Goal: Information Seeking & Learning: Find contact information

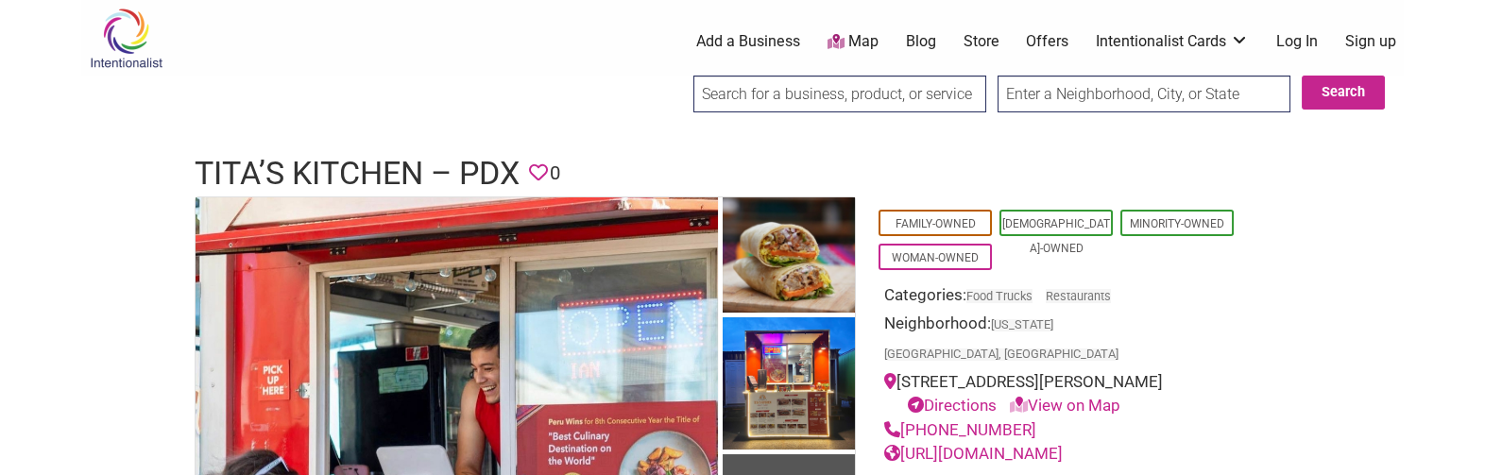
click at [282, 164] on h1 "Tita’s Kitchen – PDX" at bounding box center [357, 173] width 325 height 45
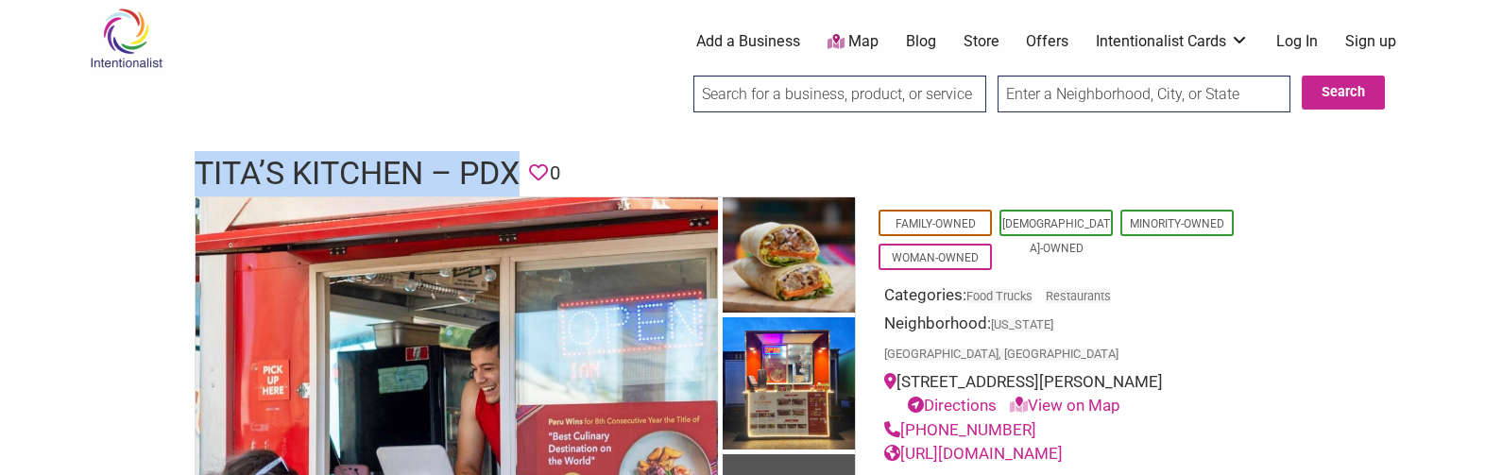
click at [282, 164] on h1 "Tita’s Kitchen – PDX" at bounding box center [357, 173] width 325 height 45
copy h1 "Tita’s Kitchen – PDX"
drag, startPoint x: 1032, startPoint y: 406, endPoint x: 903, endPoint y: 398, distance: 129.7
click at [903, 418] on div "(971) 267-4952" at bounding box center [1063, 430] width 359 height 25
copy link "(971) 267-4952"
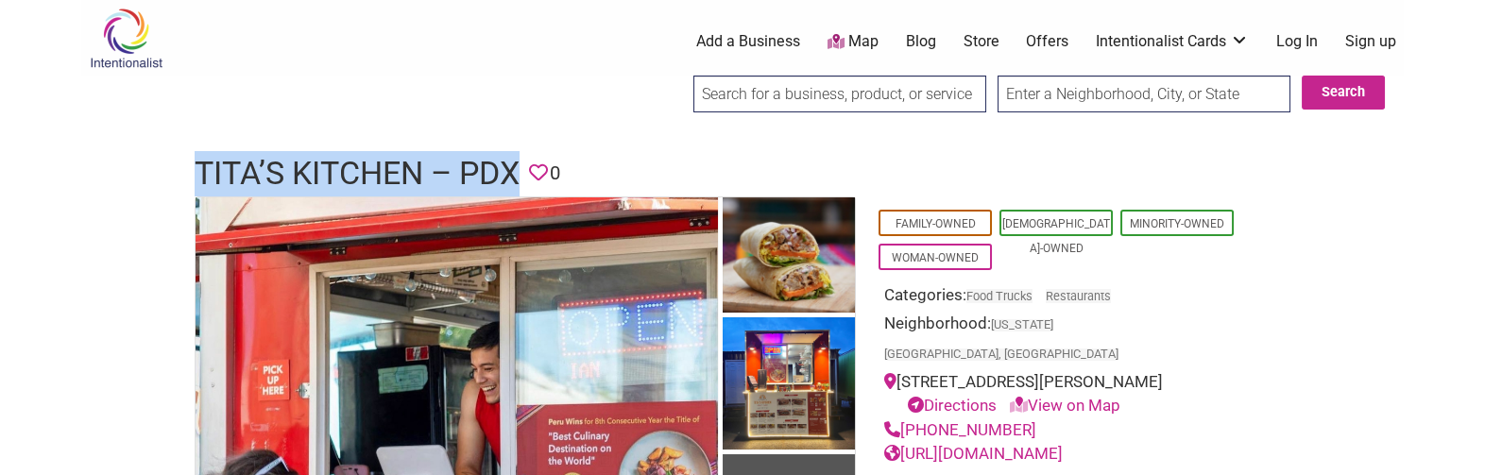
click at [1062, 444] on link "https://www.titaskitchenpdx.com/" at bounding box center [973, 453] width 178 height 19
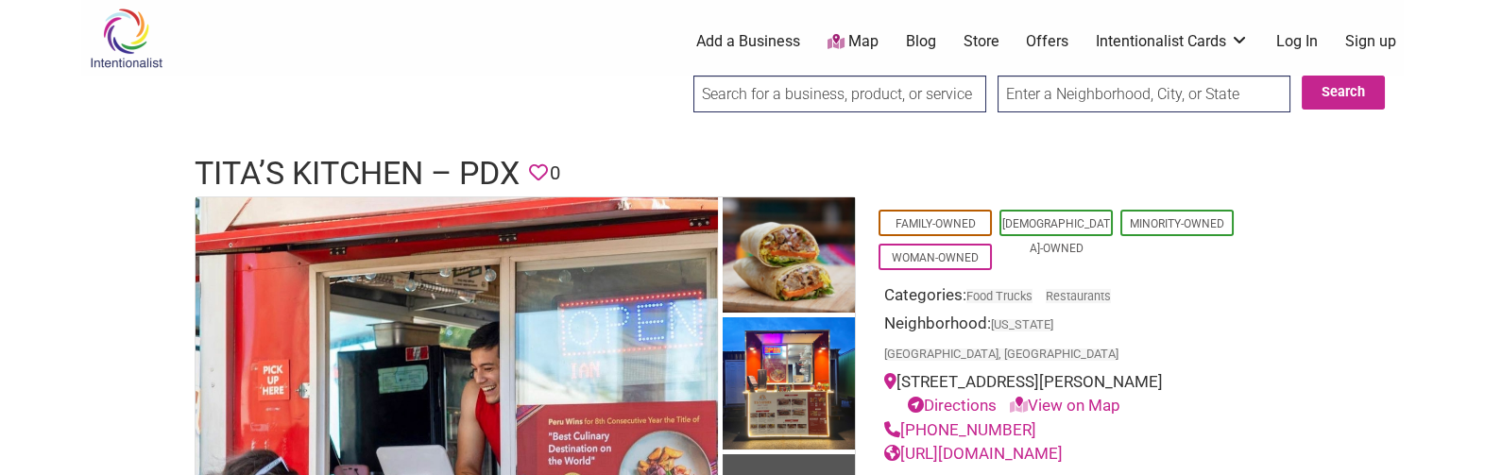
click at [343, 159] on h1 "Tita’s Kitchen – PDX" at bounding box center [357, 173] width 325 height 45
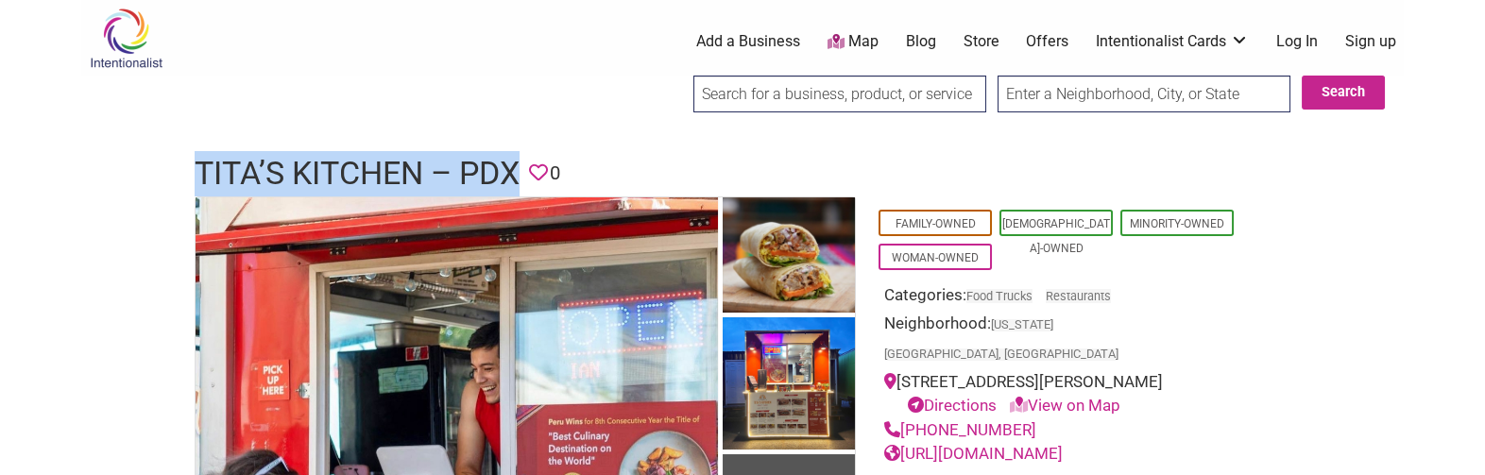
click at [343, 159] on h1 "Tita’s Kitchen – PDX" at bounding box center [357, 173] width 325 height 45
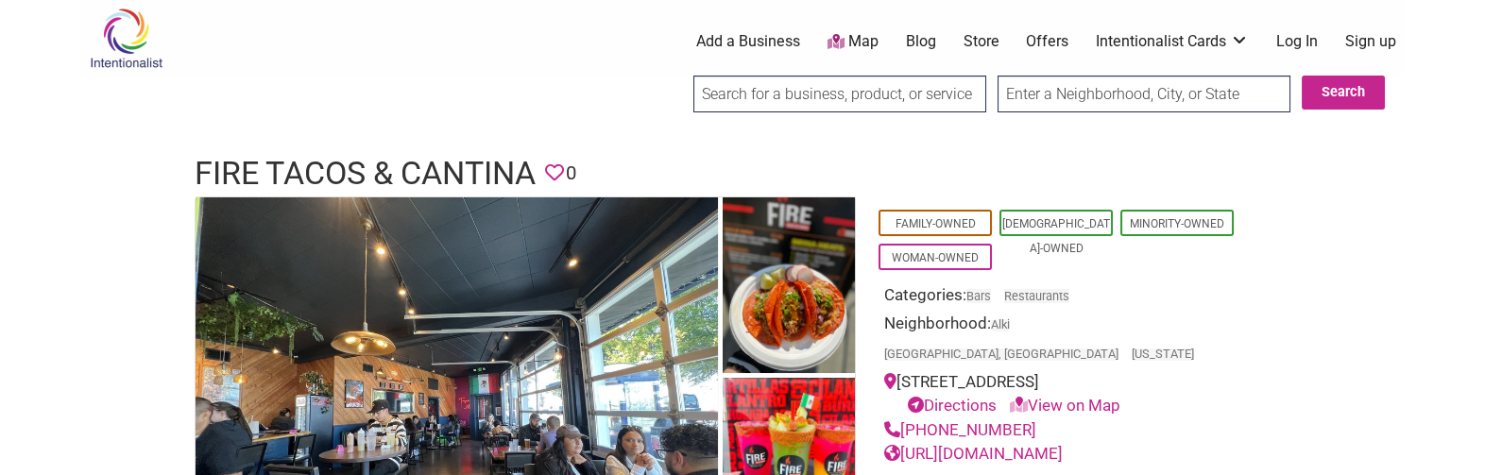
click at [323, 160] on h1 "Fire Tacos & Cantina" at bounding box center [365, 173] width 341 height 45
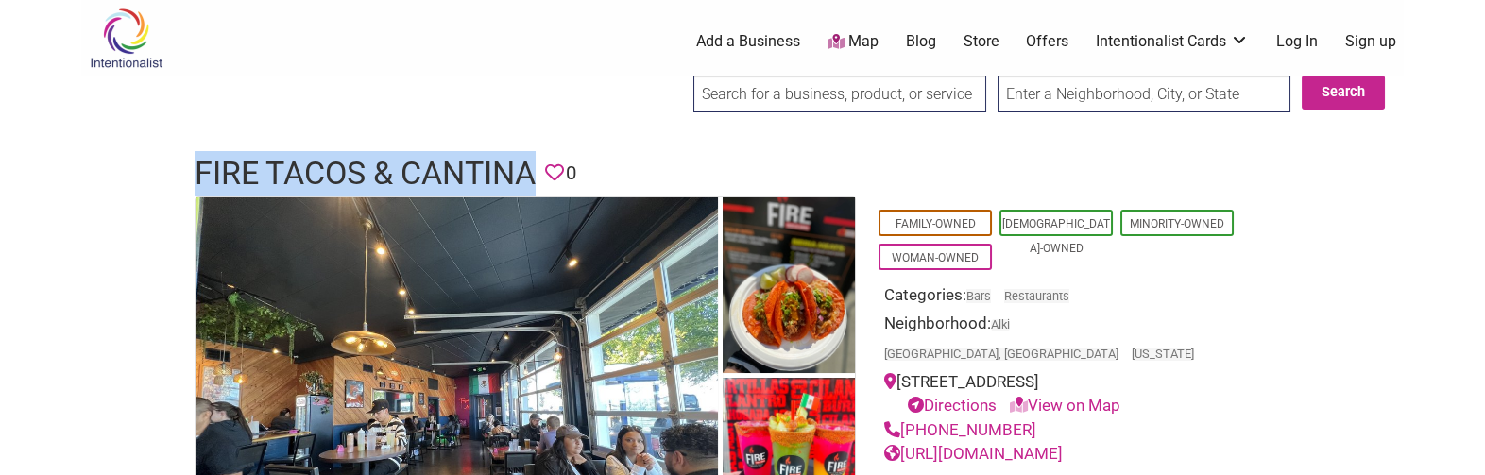
click at [323, 160] on h1 "Fire Tacos & Cantina" at bounding box center [365, 173] width 341 height 45
copy h1 "Fire Tacos & Cantina"
drag, startPoint x: 1024, startPoint y: 402, endPoint x: 903, endPoint y: 404, distance: 120.9
click at [903, 418] on div "(206) 268-0797" at bounding box center [1063, 430] width 359 height 25
copy link "(206) 268-0797"
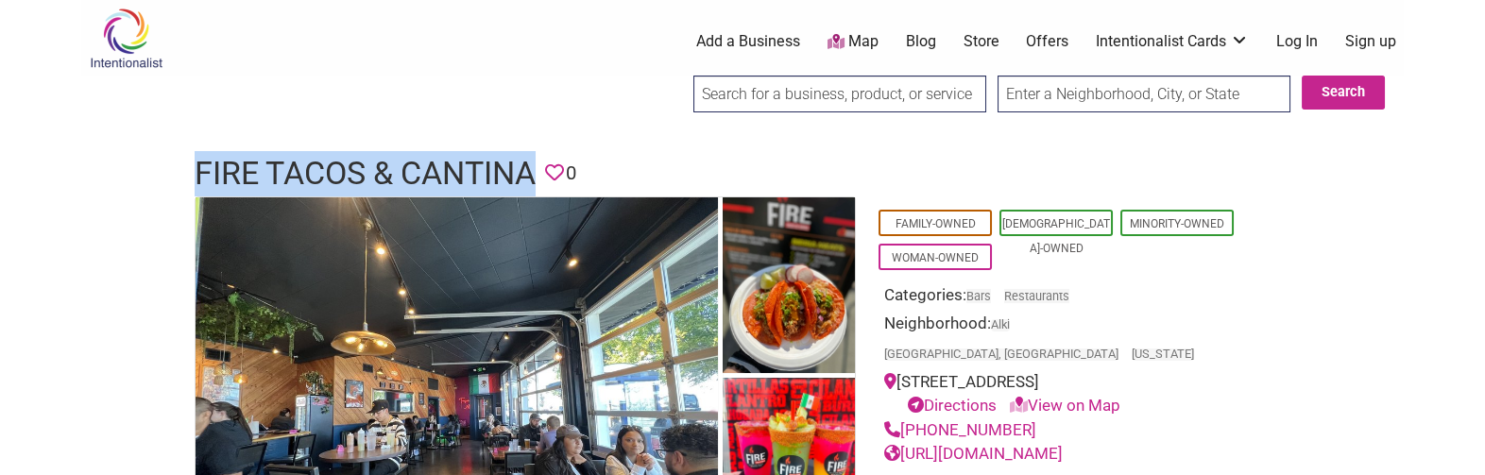
click at [1062, 444] on link "https://www.facebook.com/firetacosbirria" at bounding box center [973, 453] width 178 height 19
drag, startPoint x: 223, startPoint y: 174, endPoint x: 533, endPoint y: 170, distance: 309.8
click at [533, 170] on div "Fire Tacos & Cantina Favorite 0" at bounding box center [742, 173] width 1133 height 45
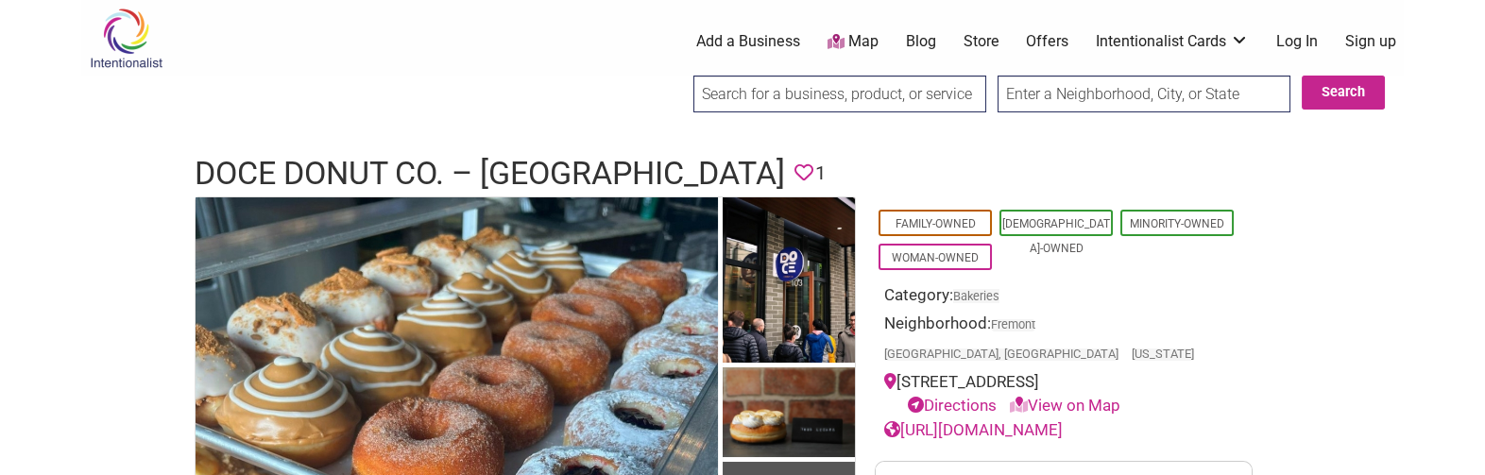
click at [559, 171] on h1 "DOCE Donut Co. – [GEOGRAPHIC_DATA]" at bounding box center [490, 173] width 590 height 45
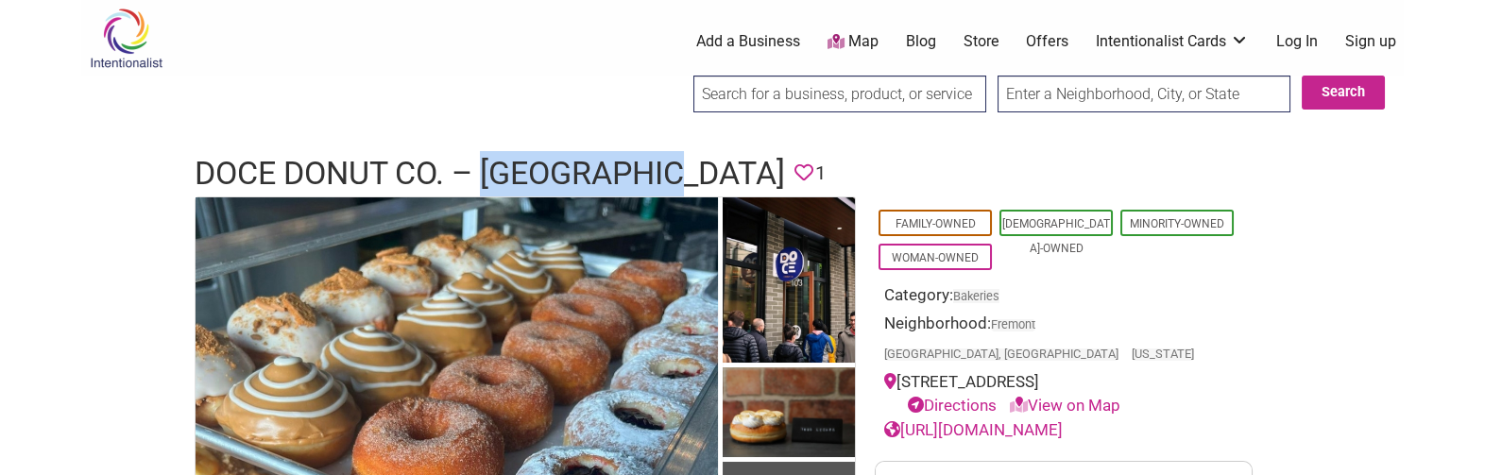
click at [559, 171] on h1 "DOCE Donut Co. – [GEOGRAPHIC_DATA]" at bounding box center [490, 173] width 590 height 45
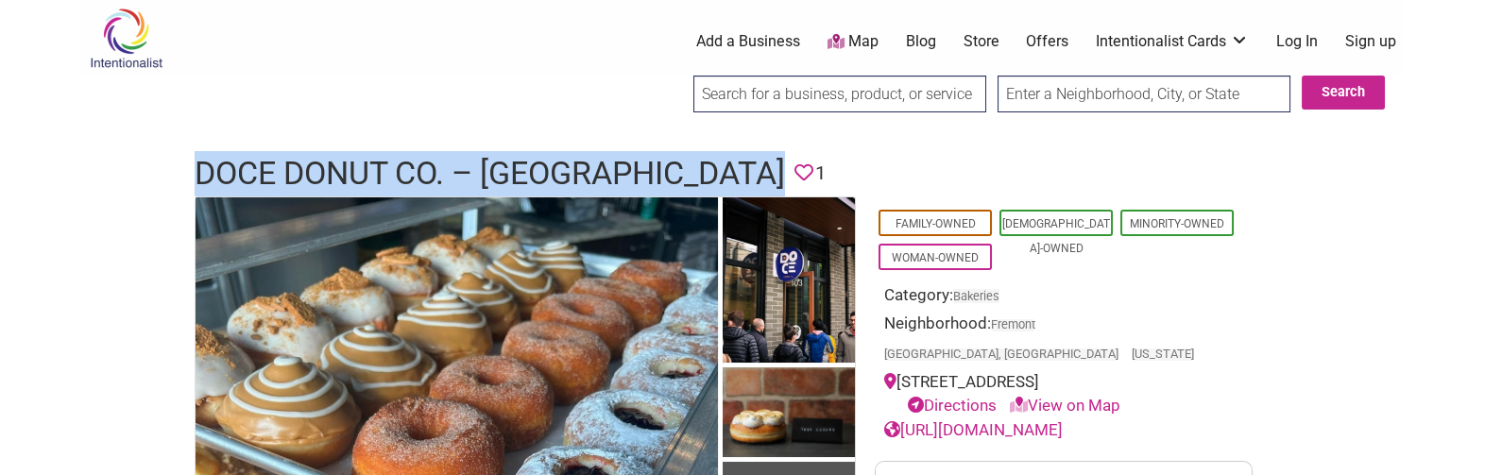
click at [559, 171] on h1 "DOCE Donut Co. – [GEOGRAPHIC_DATA]" at bounding box center [490, 173] width 590 height 45
copy h1 "DOCE Donut Co. – Wallingford"
click at [1043, 420] on link "https://www.docedonut.com/" at bounding box center [973, 429] width 178 height 19
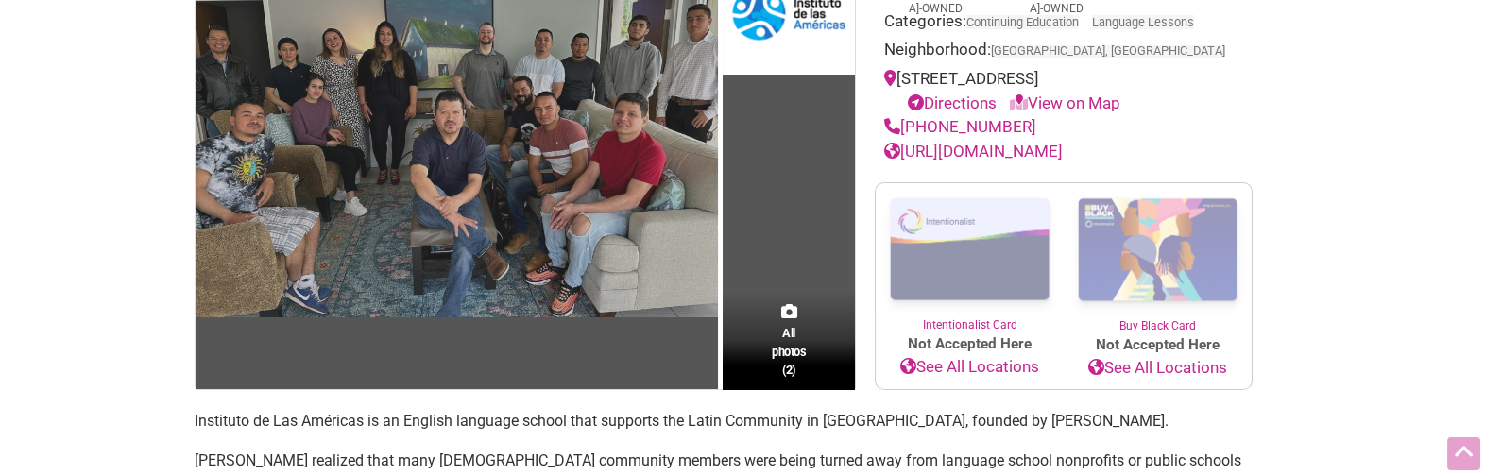
scroll to position [391, 0]
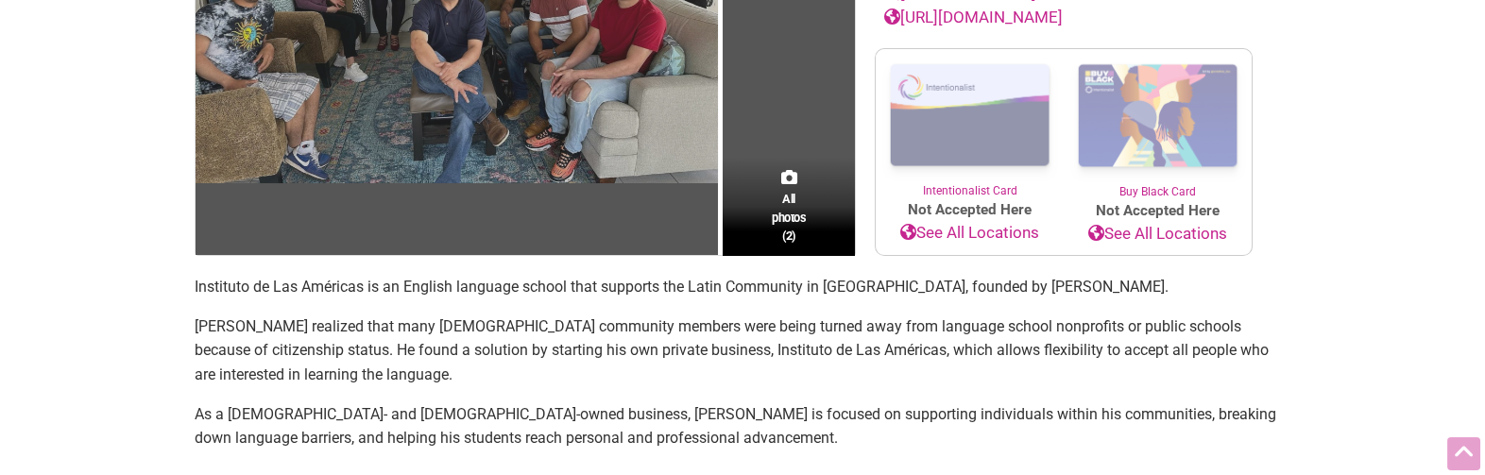
drag, startPoint x: 584, startPoint y: 116, endPoint x: 579, endPoint y: 233, distance: 117.2
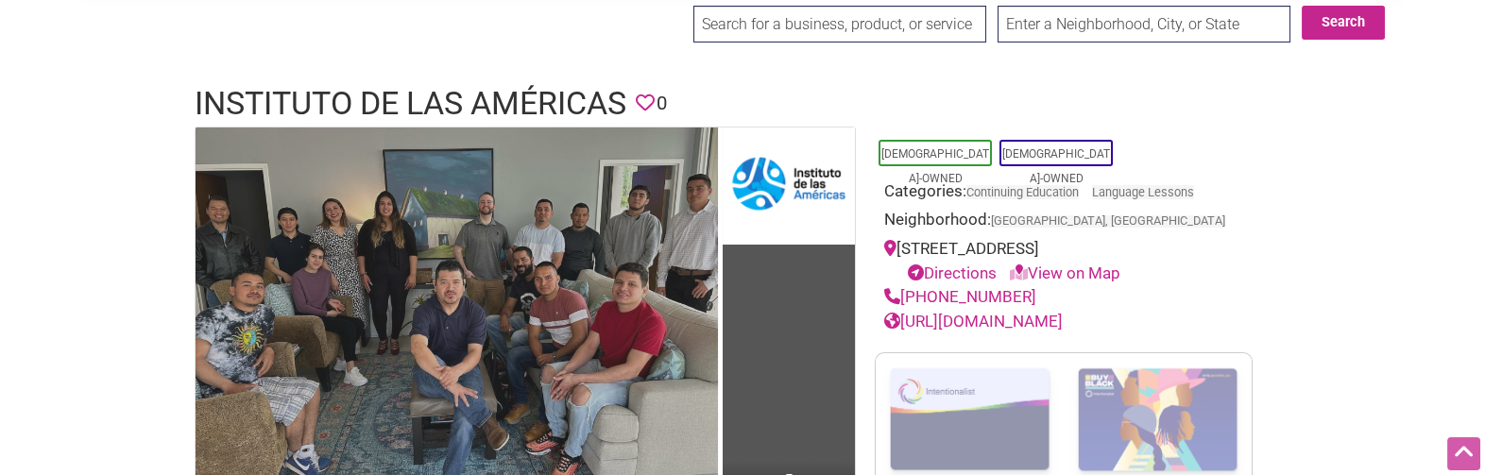
scroll to position [0, 0]
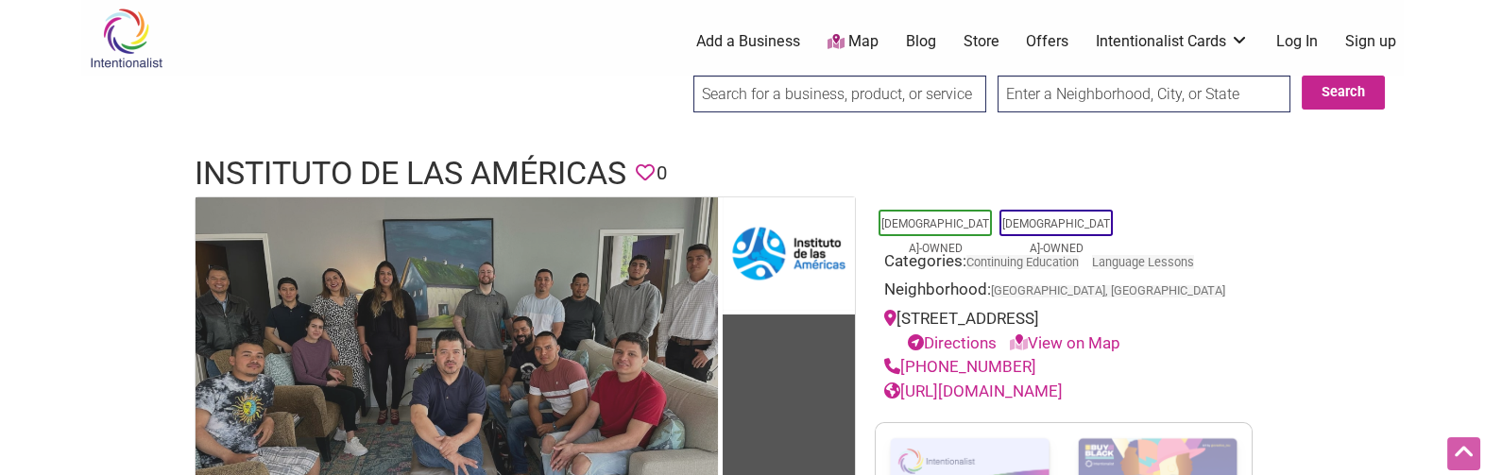
drag, startPoint x: 431, startPoint y: 329, endPoint x: 494, endPoint y: 140, distance: 199.2
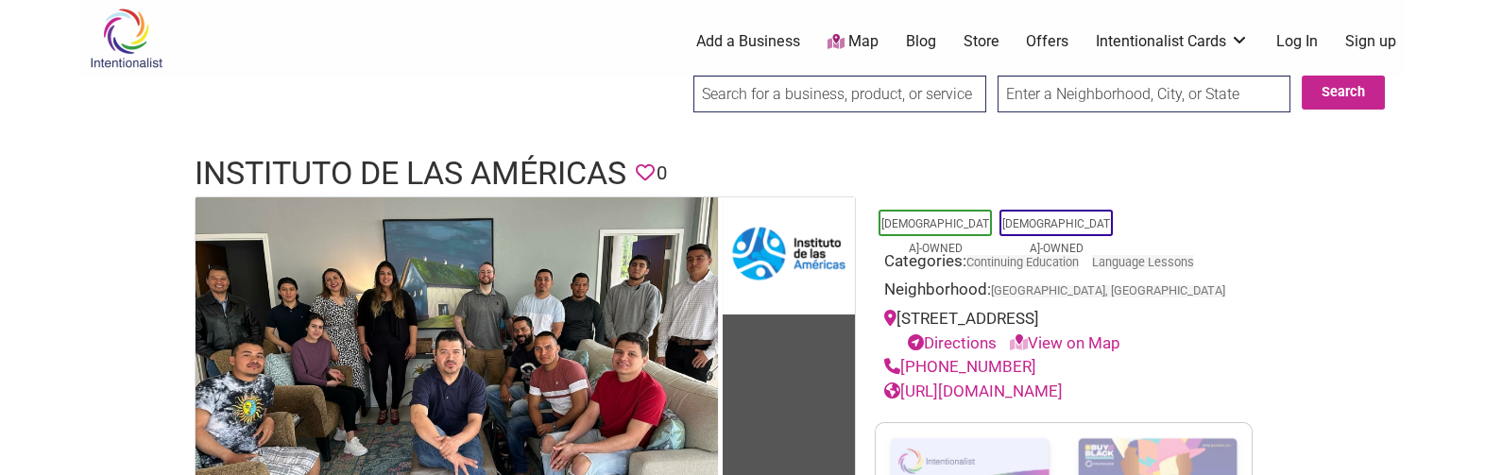
click at [463, 168] on h1 "Instituto de Las Américas" at bounding box center [411, 173] width 432 height 45
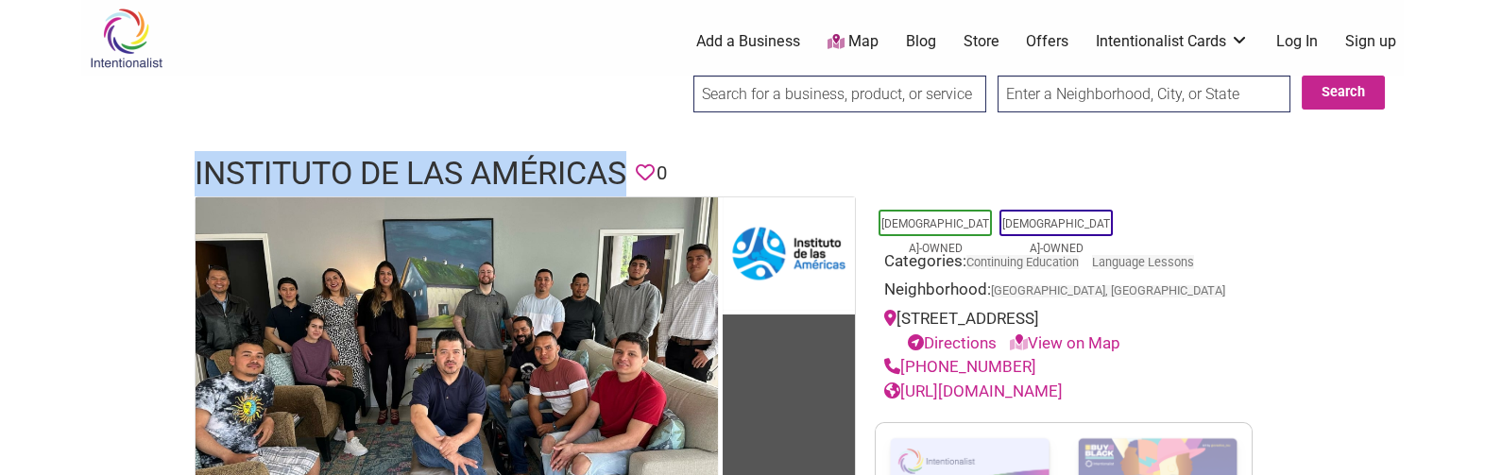
click at [463, 168] on h1 "Instituto de Las Américas" at bounding box center [411, 173] width 432 height 45
copy h1 "Instituto de Las Américas"
drag, startPoint x: 1047, startPoint y: 369, endPoint x: 904, endPoint y: 368, distance: 143.6
click at [904, 368] on div "[PHONE_NUMBER]" at bounding box center [1063, 367] width 359 height 25
copy link "[PHONE_NUMBER]"
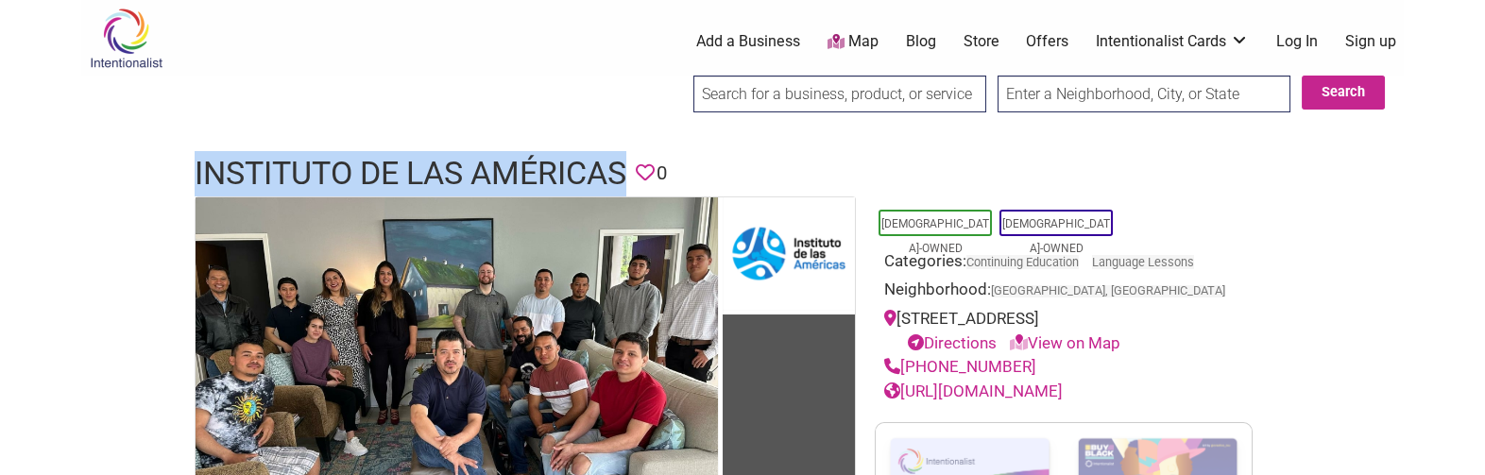
click at [1062, 386] on link "[URL][DOMAIN_NAME]" at bounding box center [973, 391] width 178 height 19
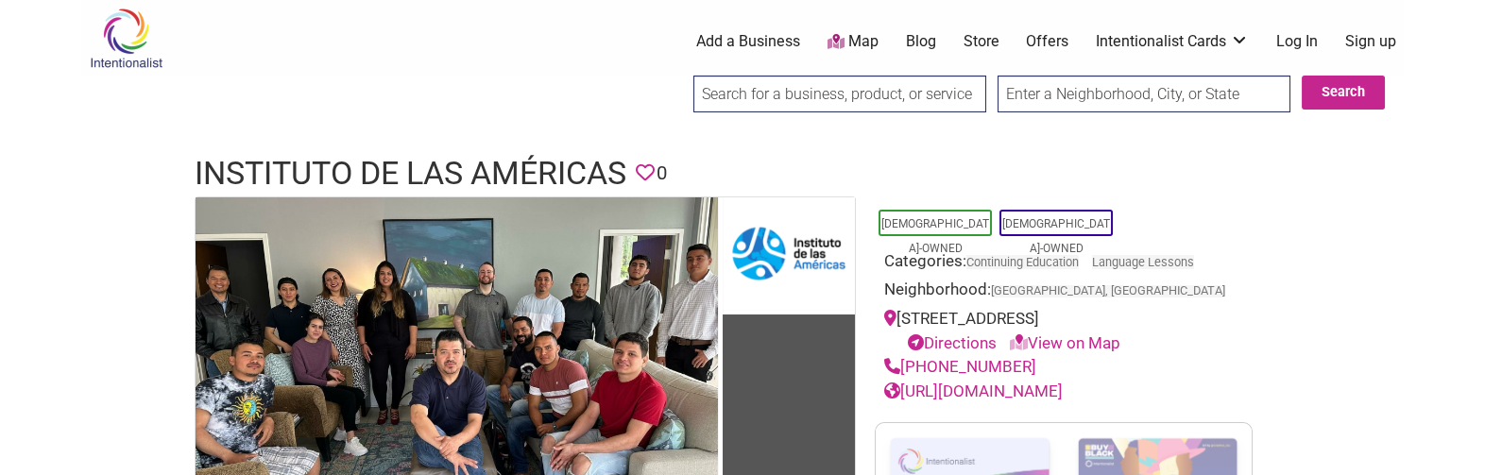
click at [546, 169] on h1 "Instituto de Las Américas" at bounding box center [411, 173] width 432 height 45
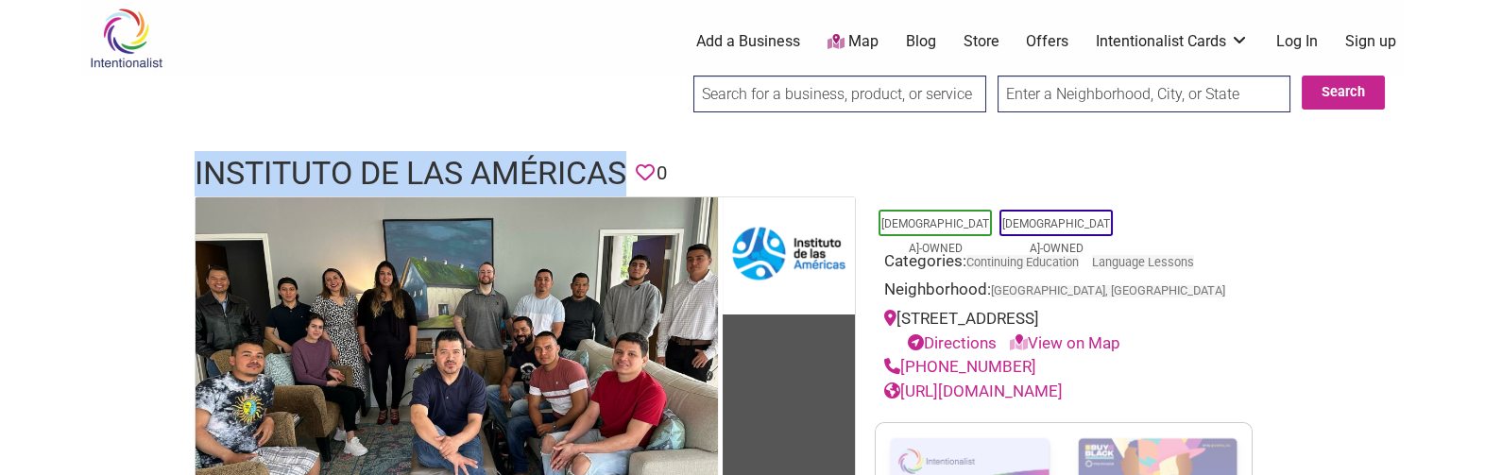
click at [546, 169] on h1 "Instituto de Las Américas" at bounding box center [411, 173] width 432 height 45
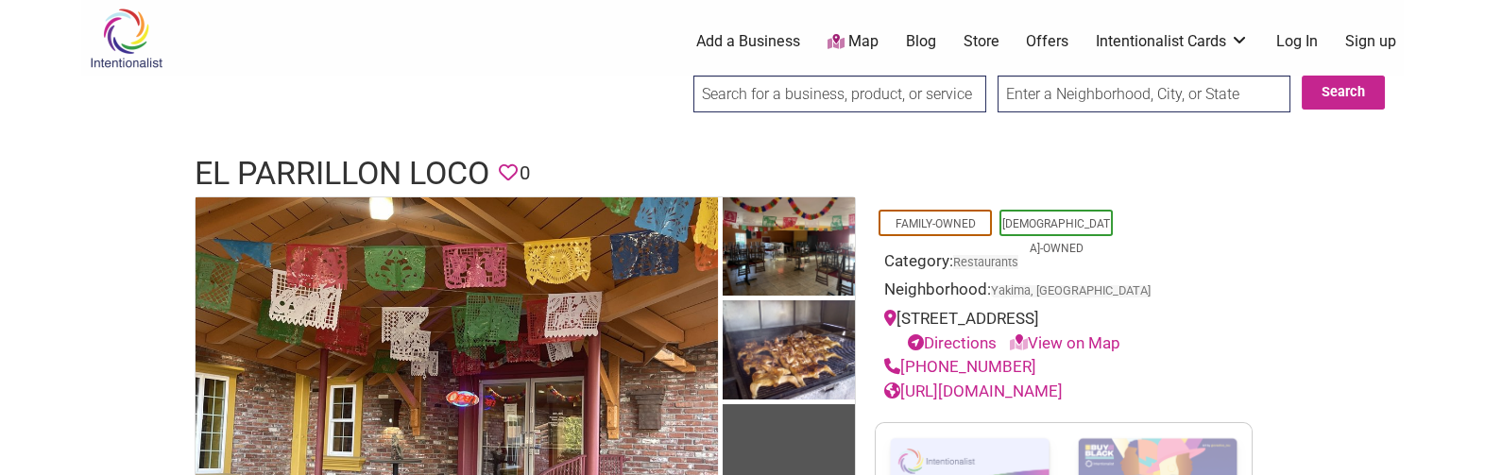
click at [369, 155] on h1 "El Parrillon Loco" at bounding box center [342, 173] width 295 height 45
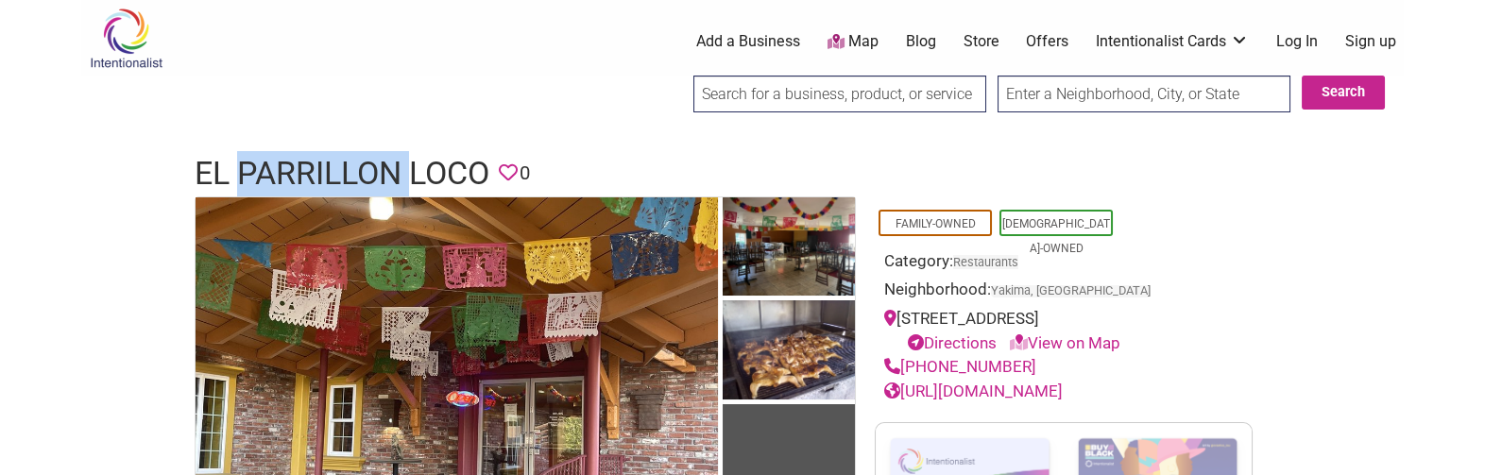
click at [369, 155] on h1 "El Parrillon Loco" at bounding box center [342, 173] width 295 height 45
copy h1 "El Parrillon Loco"
drag, startPoint x: 1025, startPoint y: 366, endPoint x: 906, endPoint y: 360, distance: 119.2
click at [906, 360] on div "[PHONE_NUMBER]" at bounding box center [1063, 367] width 359 height 25
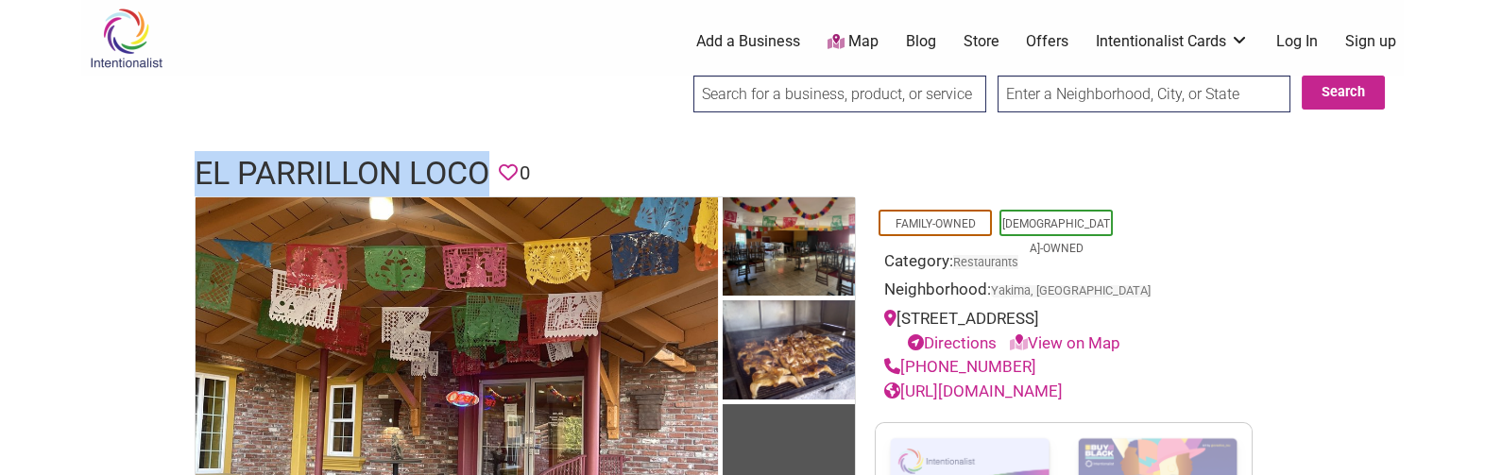
copy link "[PHONE_NUMBER]"
click at [1062, 386] on link "[URL][DOMAIN_NAME]" at bounding box center [973, 391] width 178 height 19
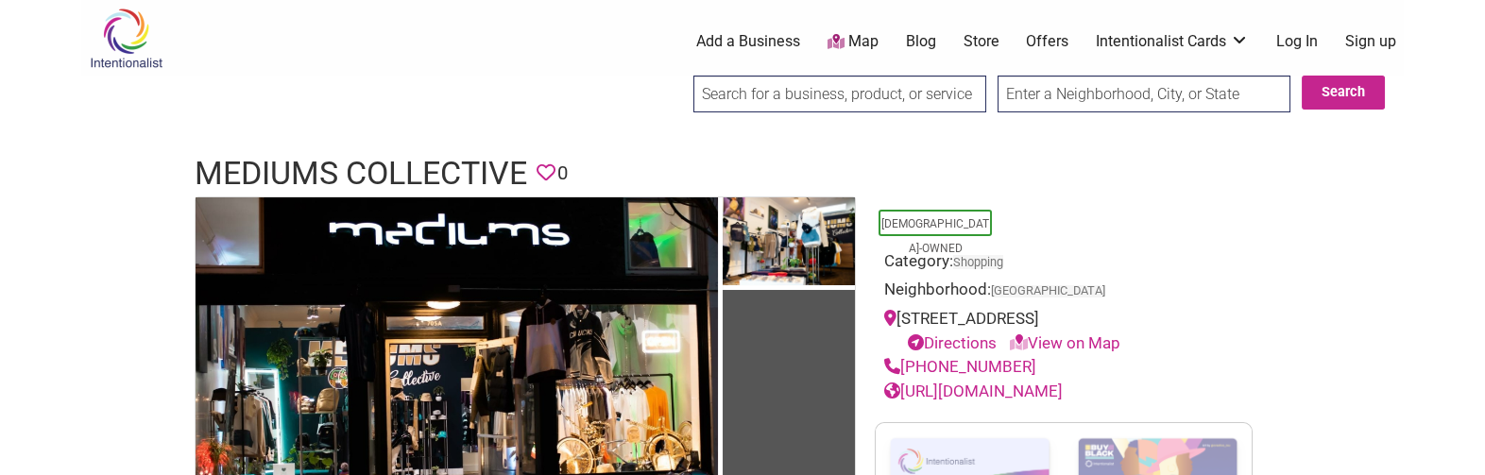
click at [424, 165] on h1 "Mediums Collective" at bounding box center [361, 173] width 332 height 45
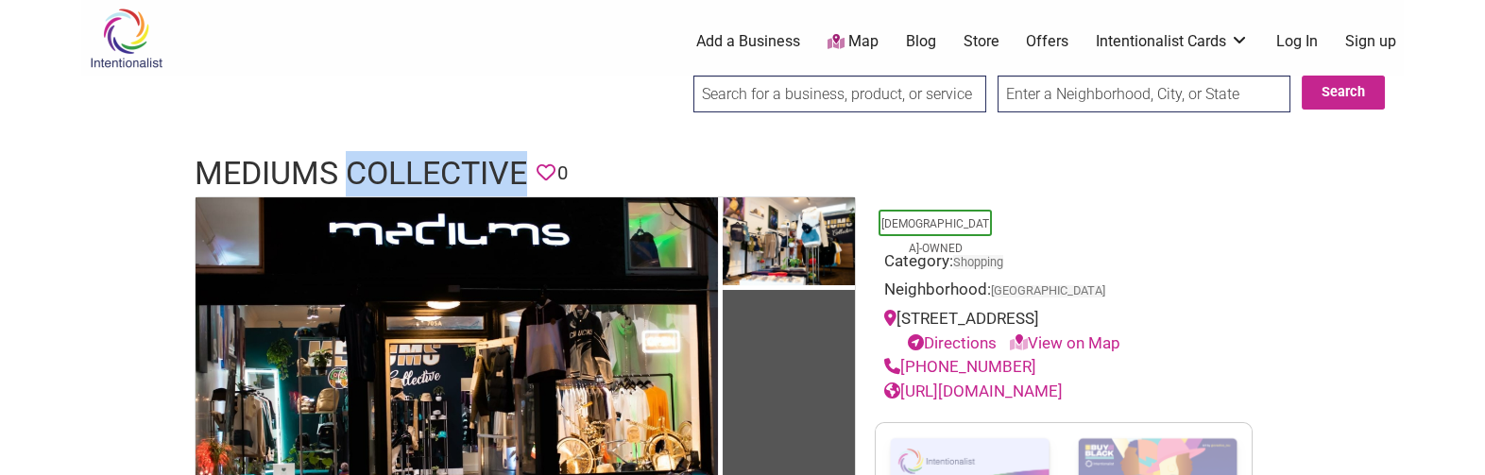
click at [424, 165] on h1 "Mediums Collective" at bounding box center [361, 173] width 332 height 45
copy h1 "Mediums Collective"
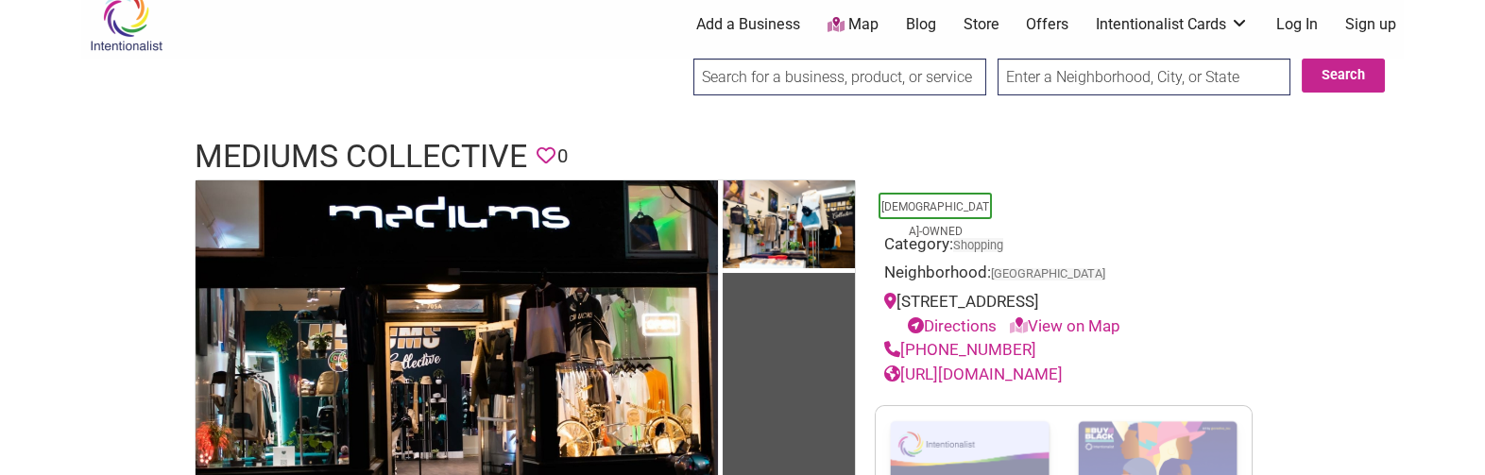
drag, startPoint x: 1170, startPoint y: 233, endPoint x: 1168, endPoint y: 287, distance: 53.9
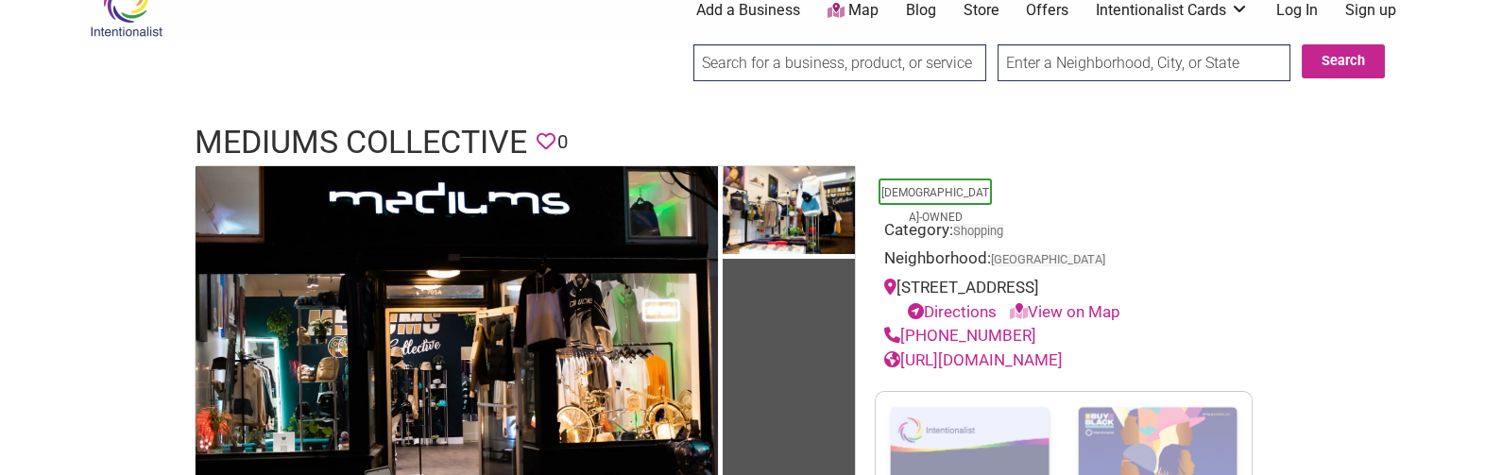
drag, startPoint x: 1023, startPoint y: 327, endPoint x: 904, endPoint y: 335, distance: 119.3
click at [904, 335] on div "(929) 320-0988" at bounding box center [1063, 336] width 359 height 25
copy link "(929) 320-0988"
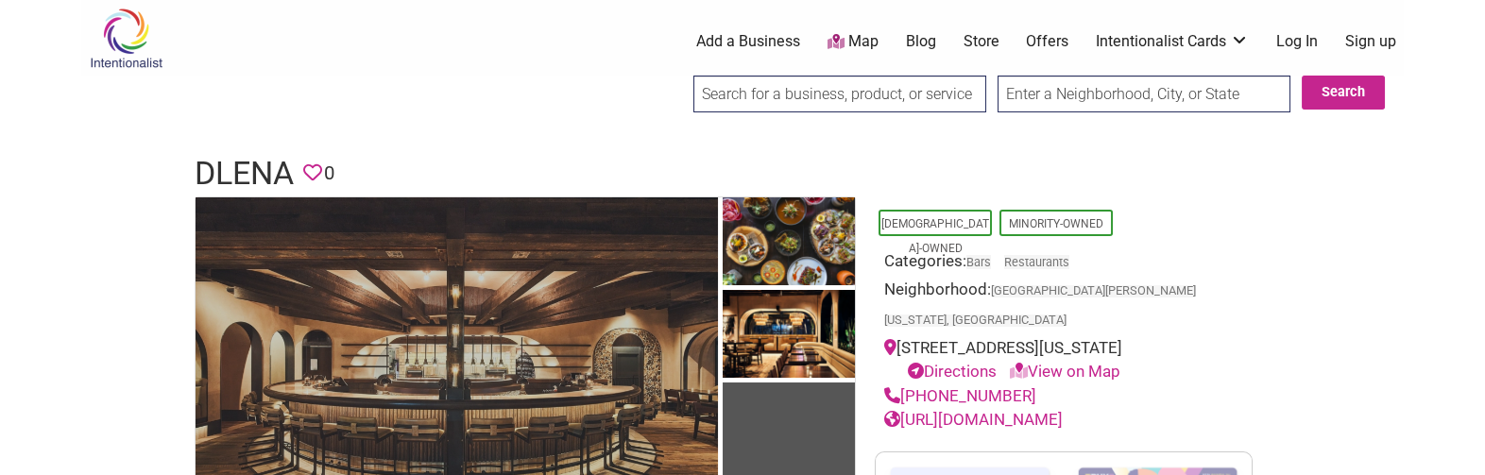
scroll to position [76, 0]
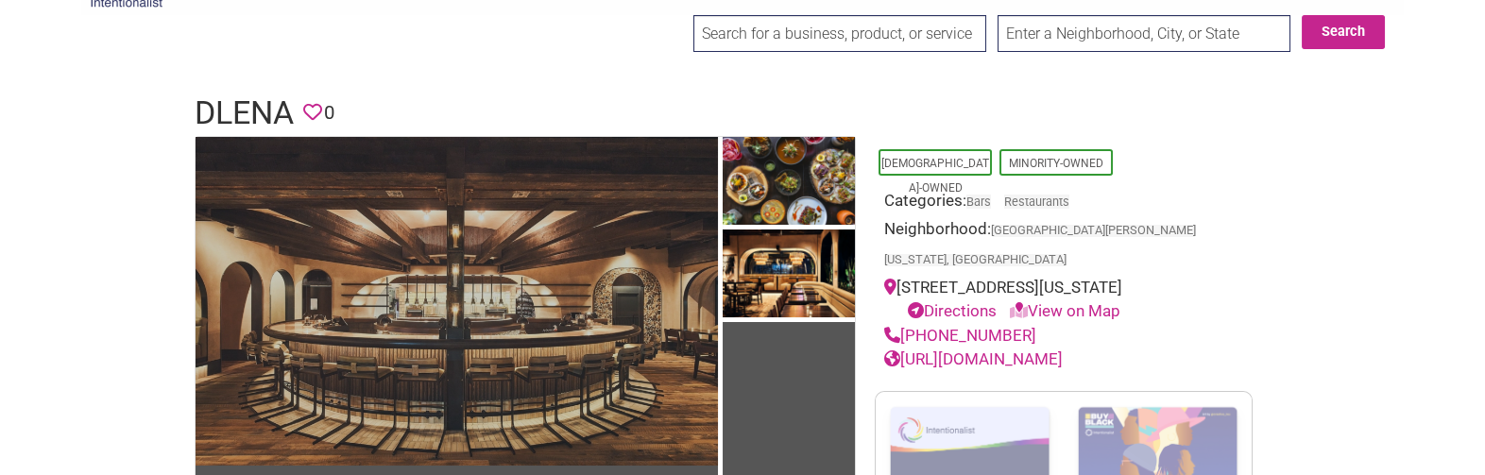
drag, startPoint x: 472, startPoint y: 93, endPoint x: 492, endPoint y: 179, distance: 89.1
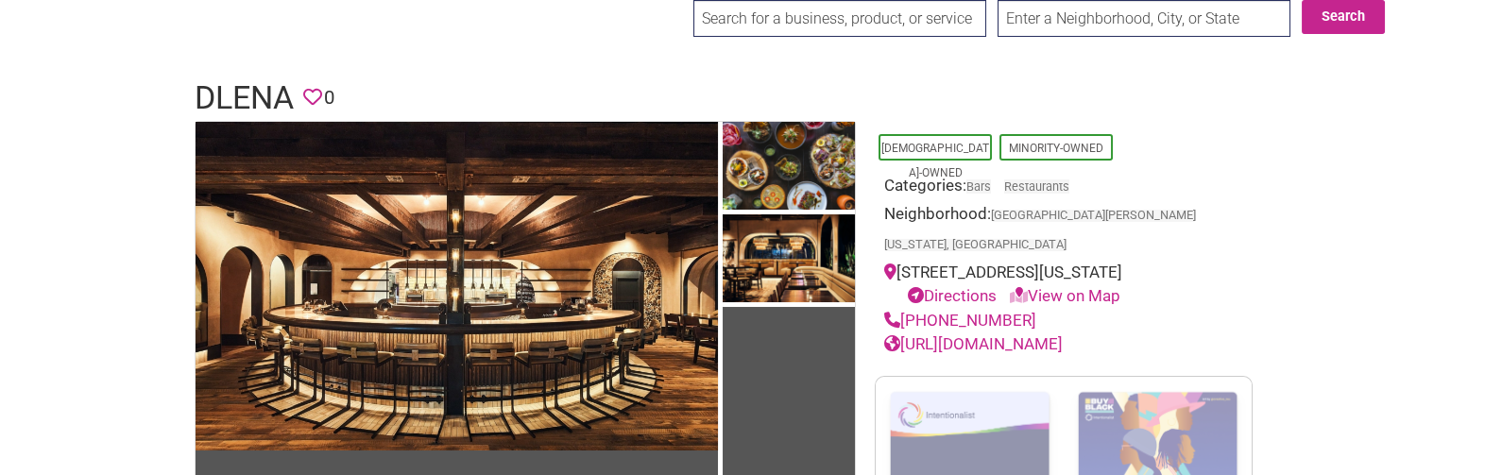
click at [222, 106] on h1 "dLena" at bounding box center [244, 98] width 99 height 45
copy h1 "dLena"
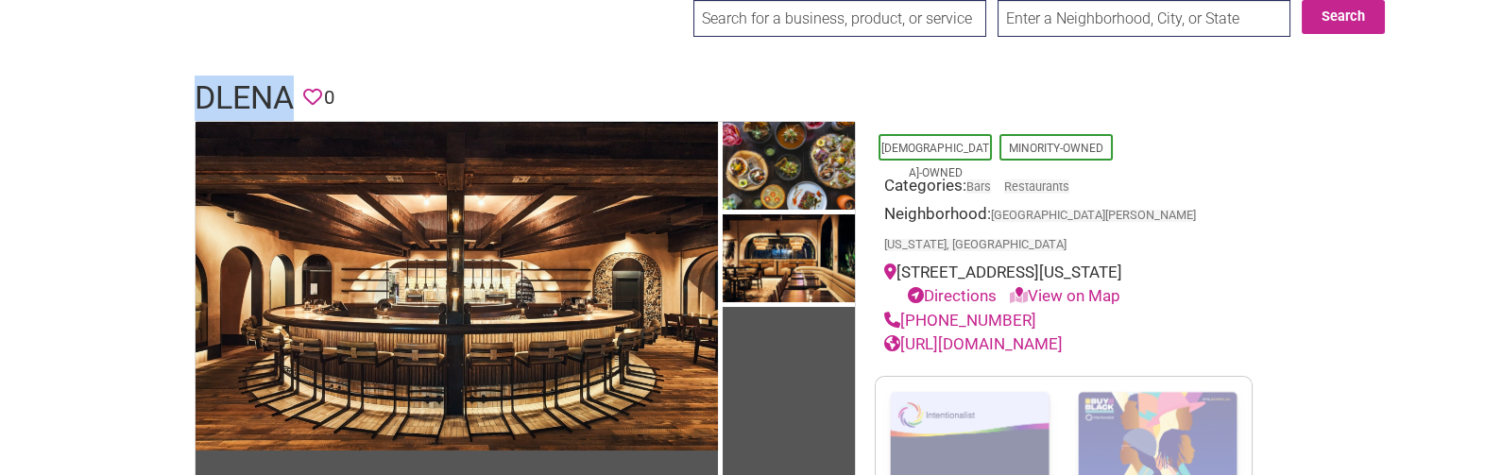
drag, startPoint x: 1024, startPoint y: 292, endPoint x: 902, endPoint y: 281, distance: 122.3
click at [902, 309] on div "(202) 560-5999" at bounding box center [1063, 321] width 359 height 25
copy link "(202) 560-5999"
click at [1062, 334] on link "https://www.dlenadc.com/menus" at bounding box center [973, 343] width 178 height 19
drag, startPoint x: 198, startPoint y: 89, endPoint x: 283, endPoint y: 87, distance: 85.0
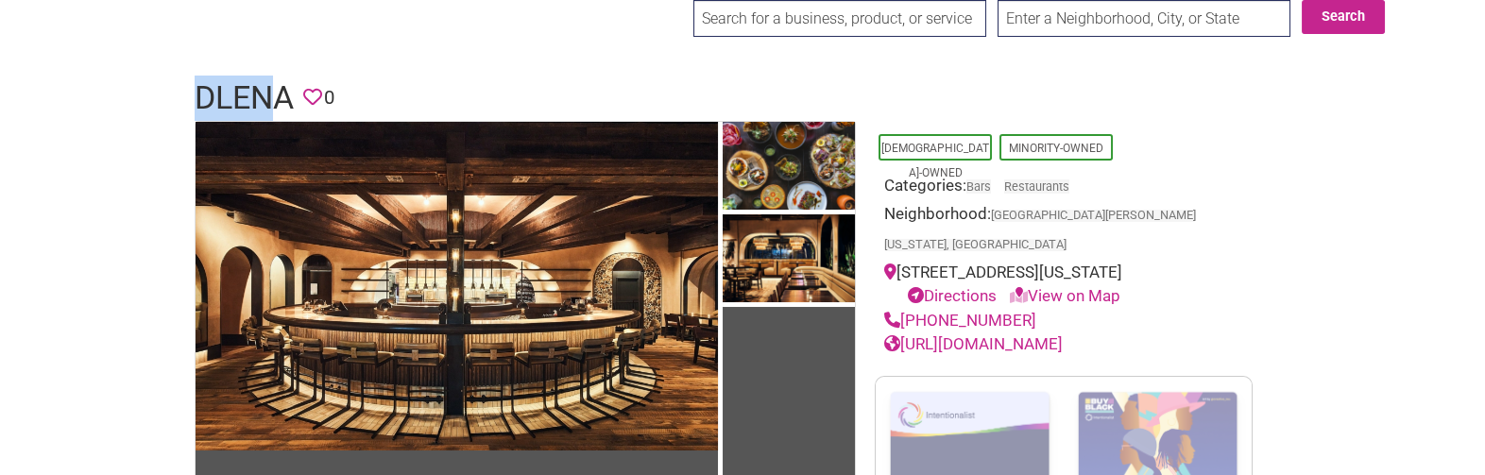
click at [283, 87] on h1 "dLena" at bounding box center [244, 98] width 99 height 45
drag, startPoint x: 287, startPoint y: 89, endPoint x: 204, endPoint y: 93, distance: 83.2
click at [204, 93] on h1 "dLena" at bounding box center [244, 98] width 99 height 45
